Goal: Find specific page/section: Find specific page/section

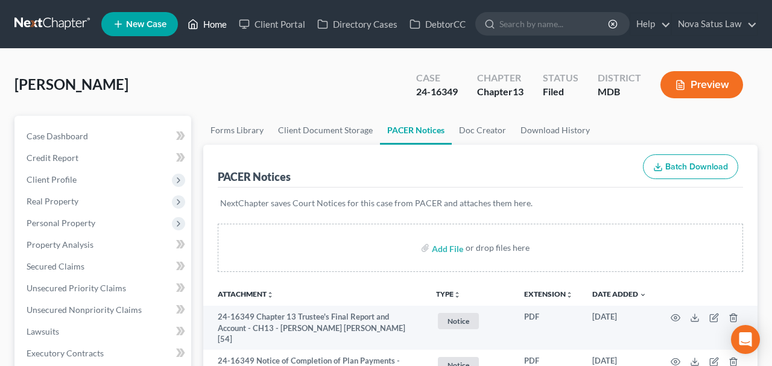
click at [213, 27] on link "Home" at bounding box center [206, 24] width 51 height 22
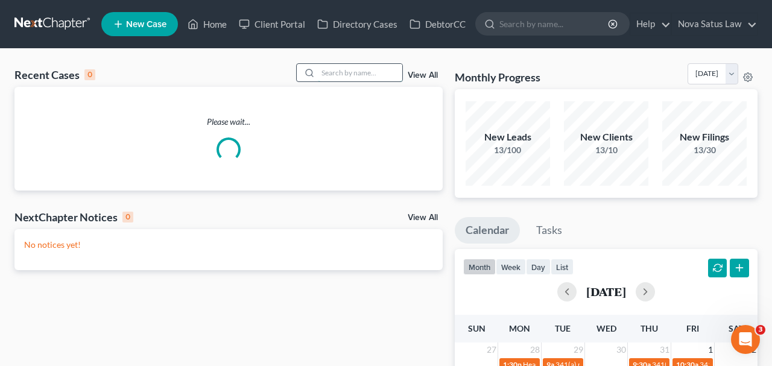
click at [349, 68] on input "search" at bounding box center [360, 72] width 84 height 17
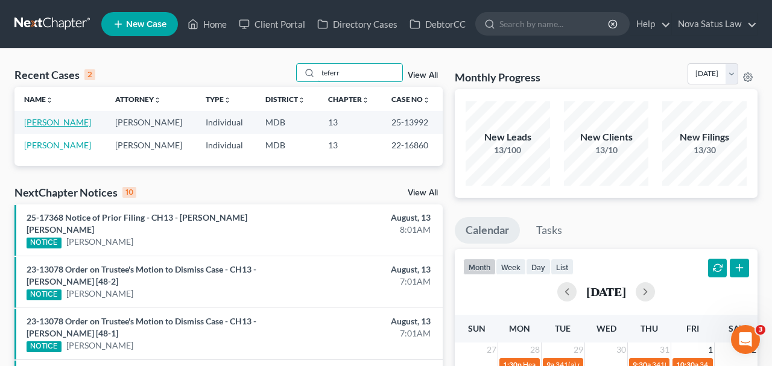
type input "teferr"
click at [65, 119] on link "[PERSON_NAME]" at bounding box center [57, 122] width 67 height 10
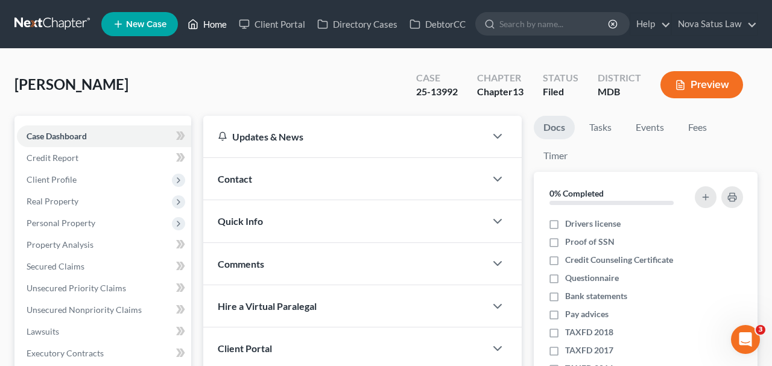
click at [211, 19] on link "Home" at bounding box center [206, 24] width 51 height 22
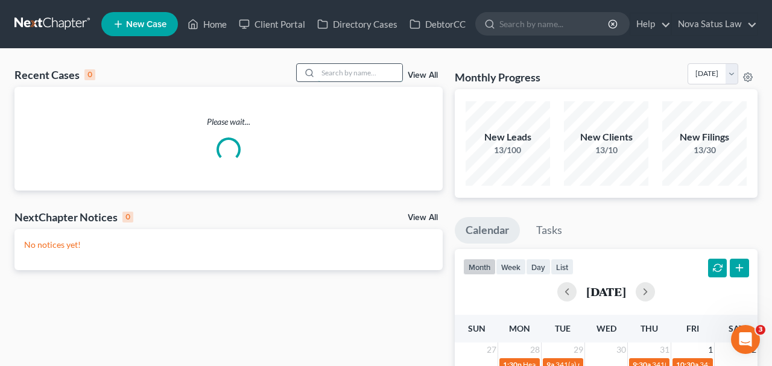
click at [341, 78] on input "search" at bounding box center [360, 72] width 84 height 17
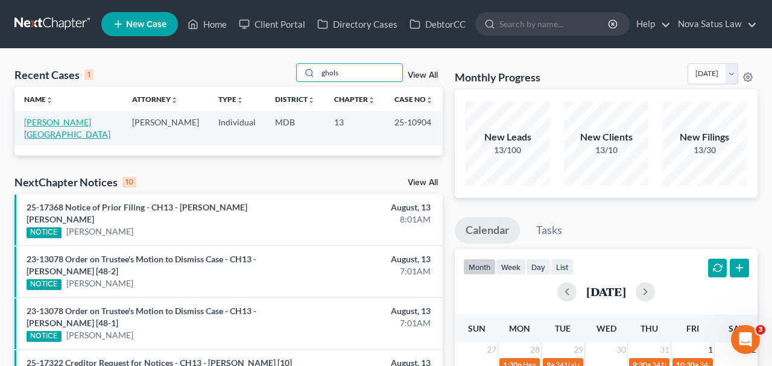
type input "ghols"
click at [51, 121] on link "[PERSON_NAME][GEOGRAPHIC_DATA]" at bounding box center [67, 128] width 86 height 22
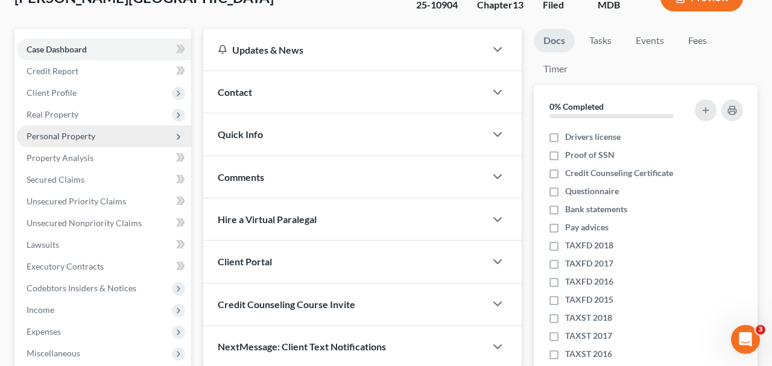
scroll to position [251, 0]
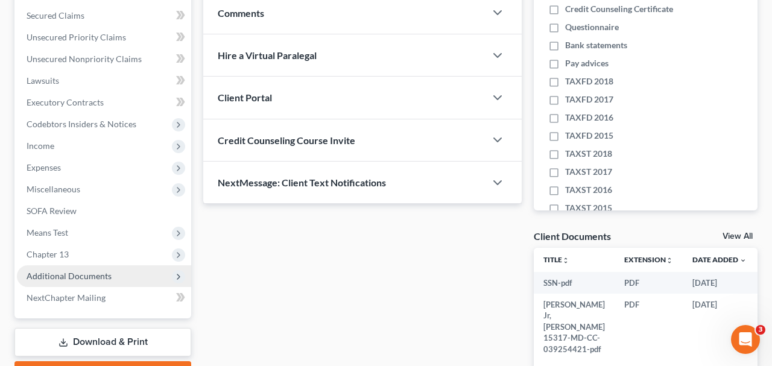
click at [57, 272] on span "Additional Documents" at bounding box center [69, 276] width 85 height 10
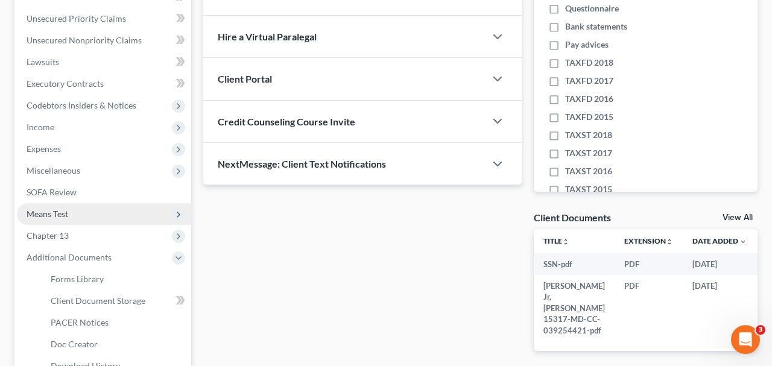
scroll to position [424, 0]
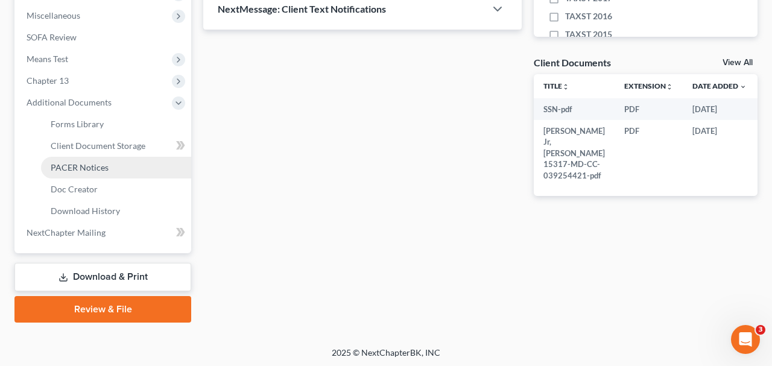
click at [75, 171] on span "PACER Notices" at bounding box center [80, 167] width 58 height 10
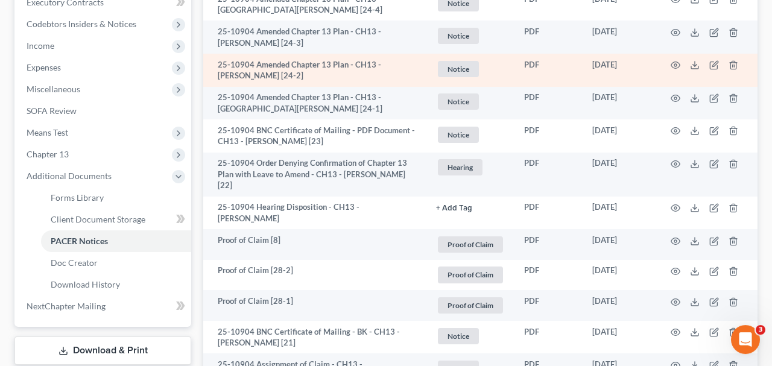
scroll to position [376, 0]
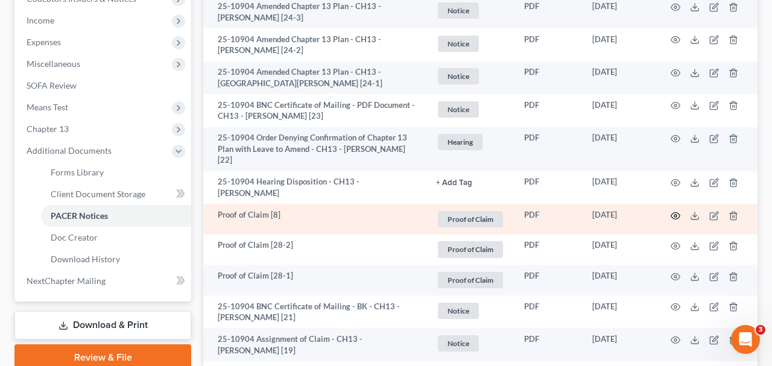
click at [671, 214] on icon "button" at bounding box center [675, 215] width 9 height 7
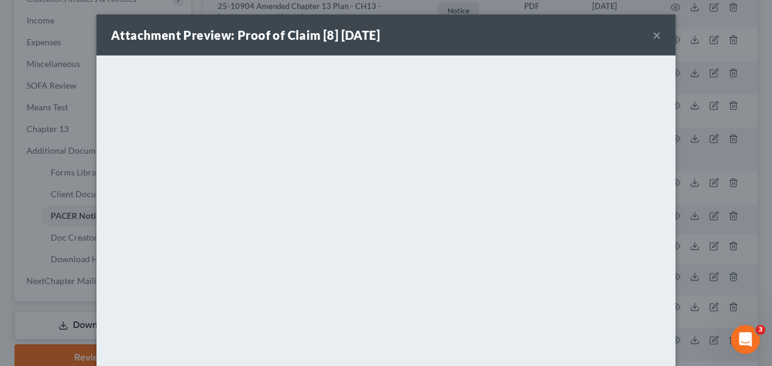
click at [657, 38] on button "×" at bounding box center [656, 35] width 8 height 14
